Goal: Communication & Community: Ask a question

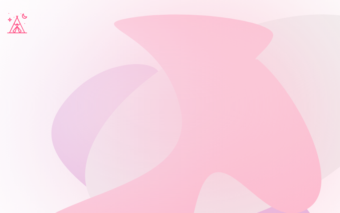
type input "**********"
type input "*********"
type input "**********"
